Goal: Task Accomplishment & Management: Use online tool/utility

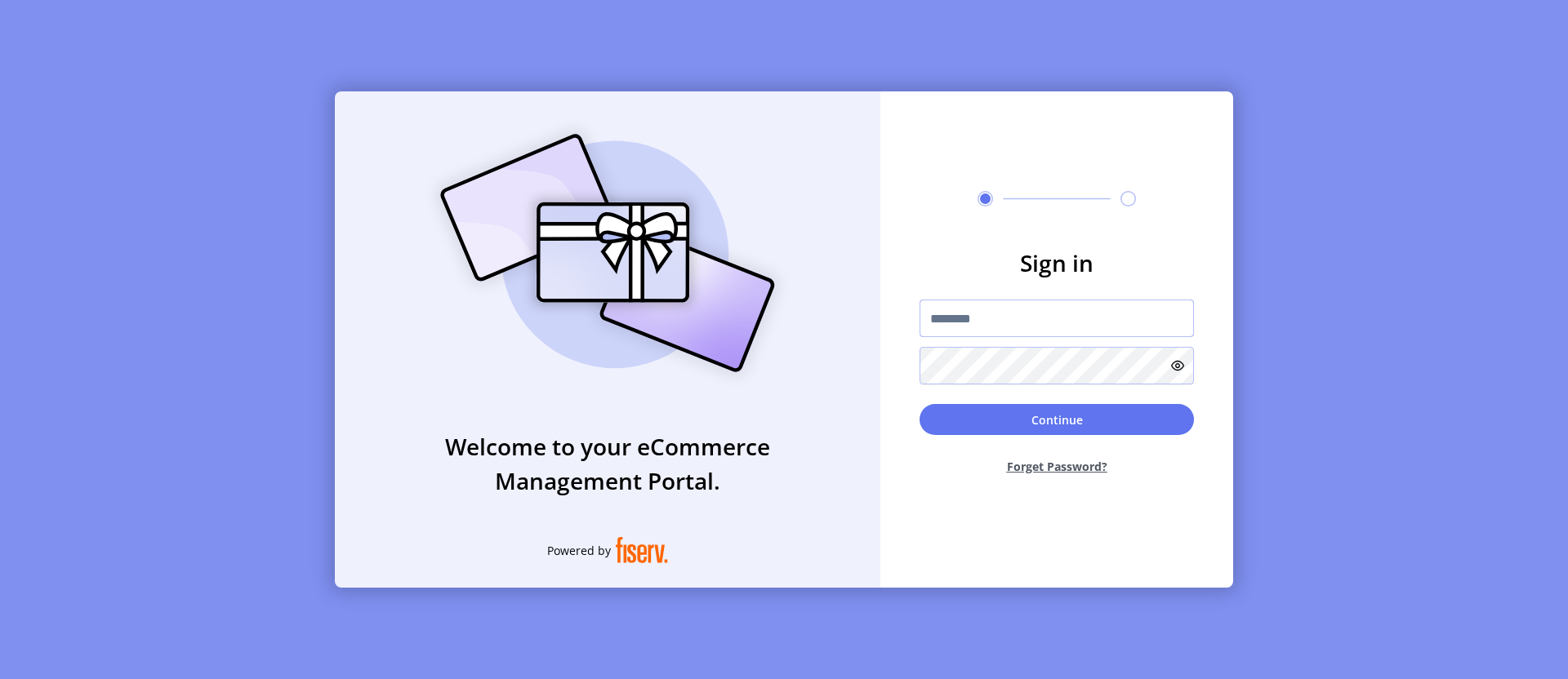
click at [1057, 319] on input "text" at bounding box center [1057, 318] width 274 height 38
type input "**********"
click at [1057, 420] on button "Continue" at bounding box center [1057, 419] width 274 height 31
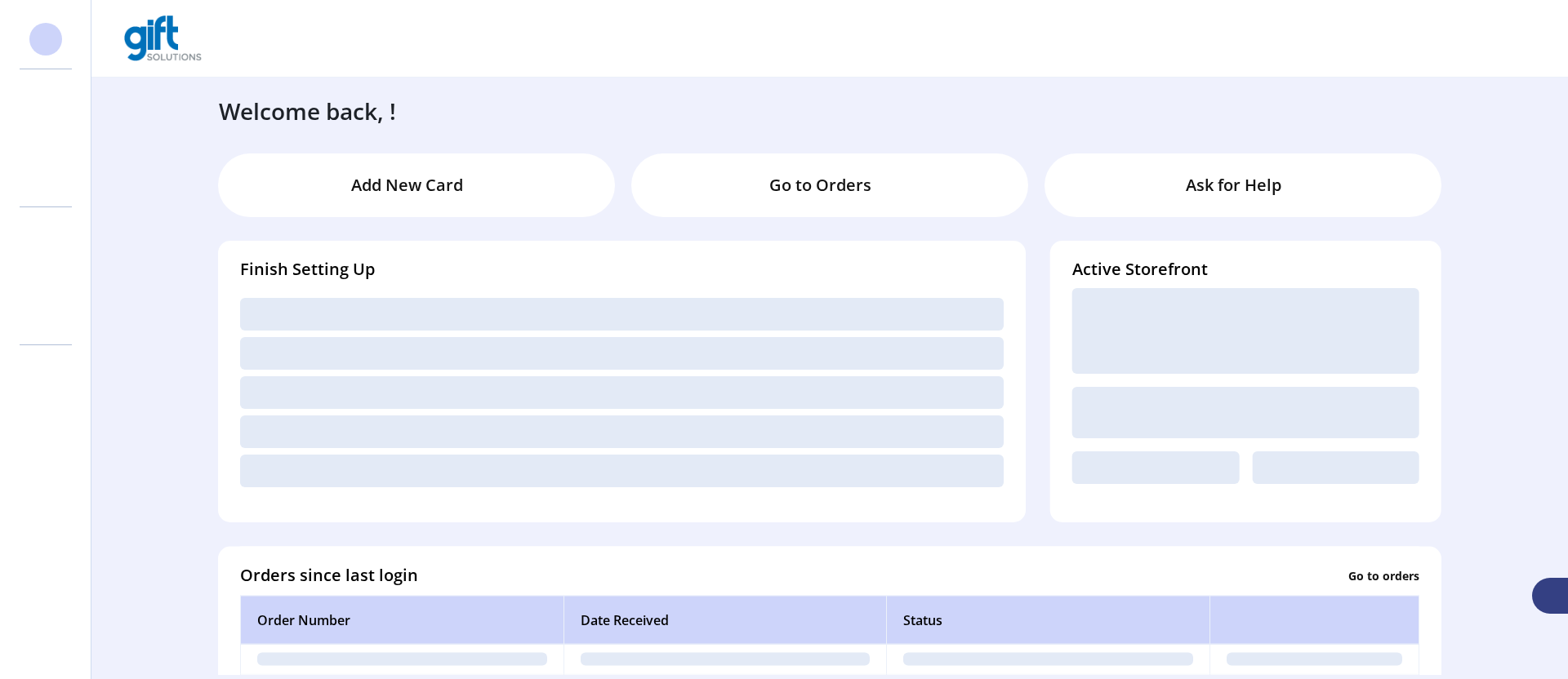
click at [46, 138] on svg-icon at bounding box center [45, 137] width 26 height 26
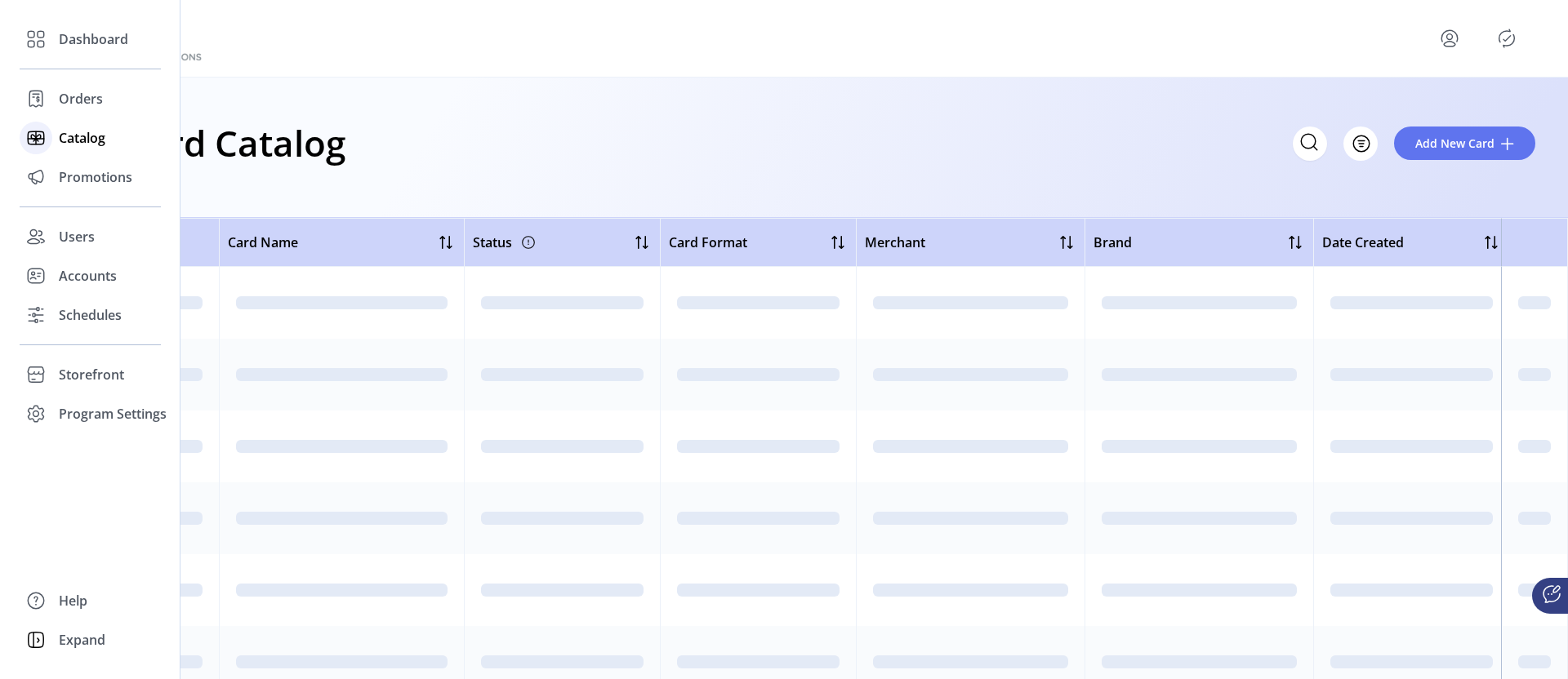
click at [1361, 144] on icon "Filter Button" at bounding box center [1361, 144] width 5 height 0
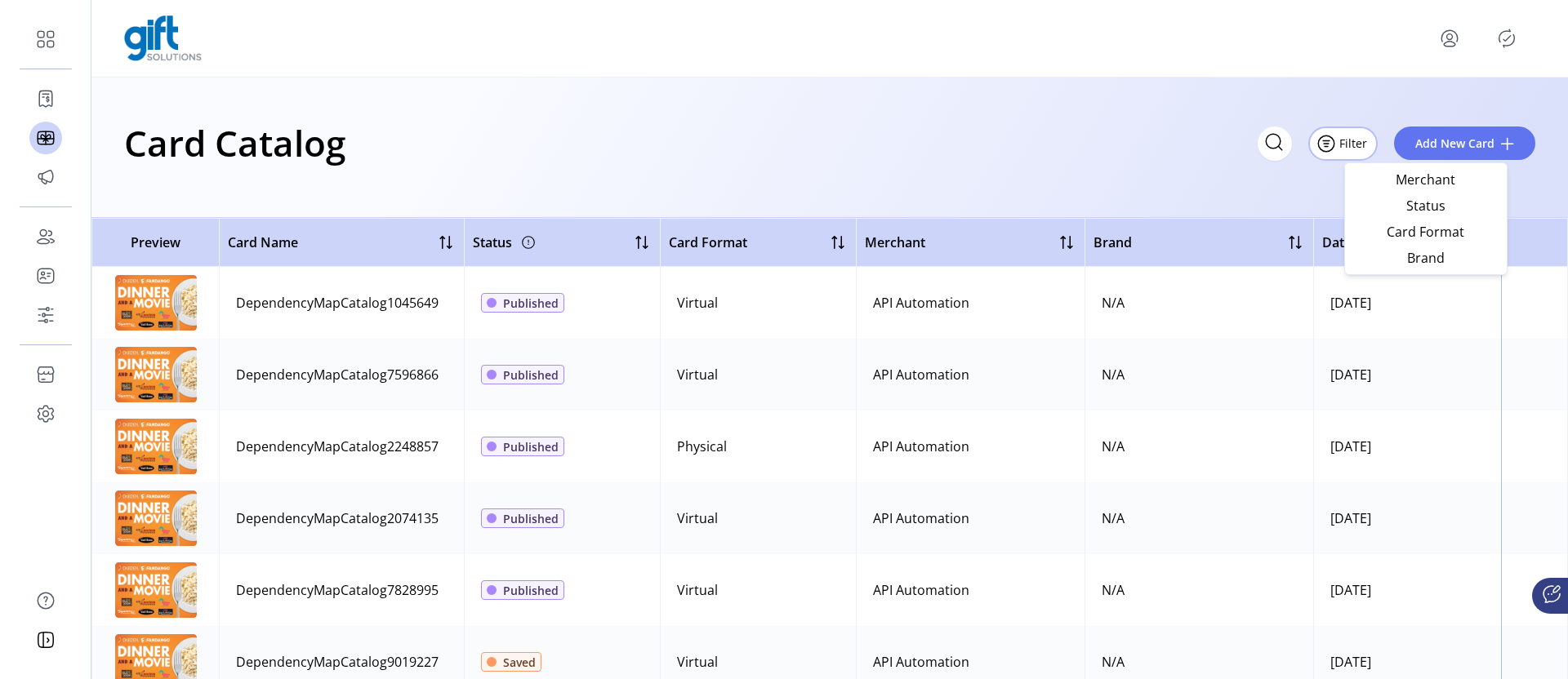
click at [1425, 179] on span "Merchant" at bounding box center [1426, 180] width 136 height 13
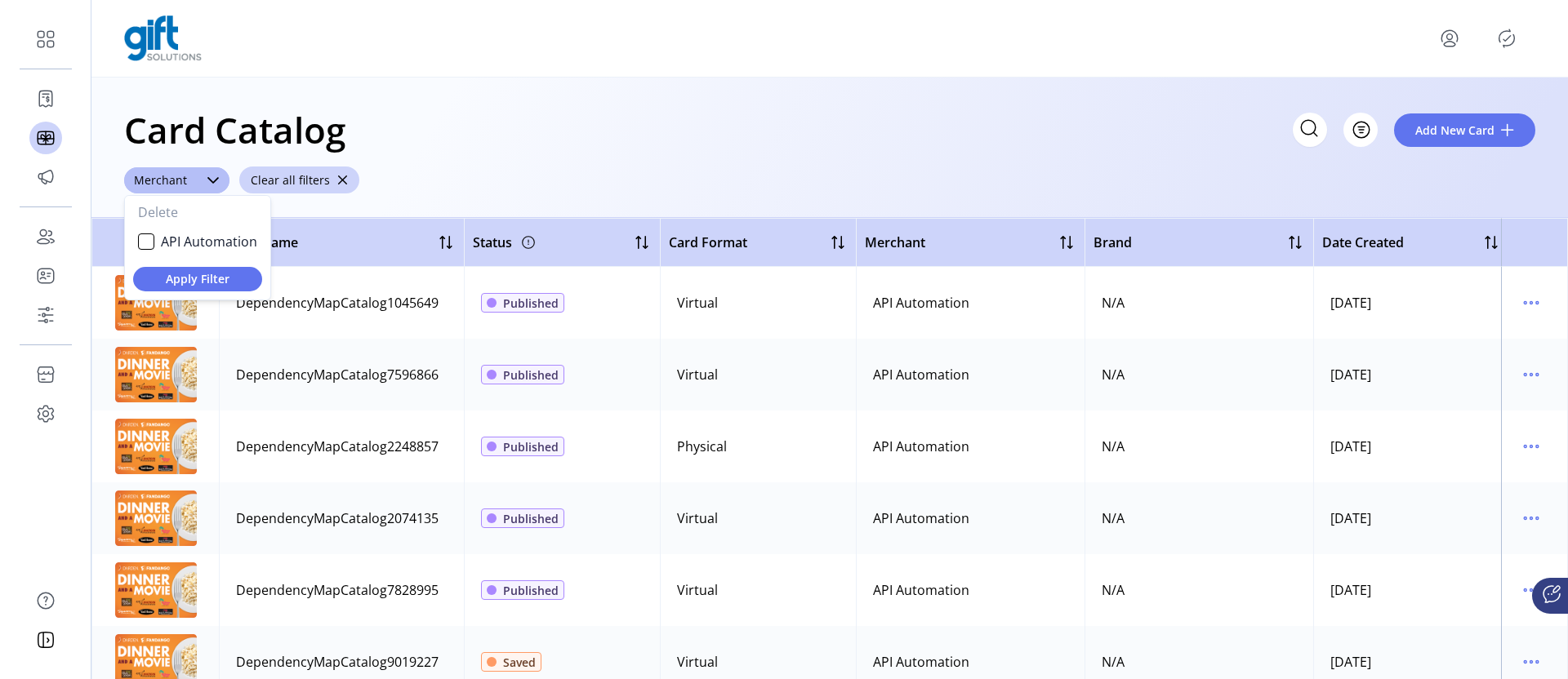
scroll to position [9, 64]
click at [208, 241] on span "API Automation" at bounding box center [208, 241] width 96 height 19
click at [197, 278] on span "Apply Filter" at bounding box center [197, 278] width 103 height 17
